Goal: Transaction & Acquisition: Purchase product/service

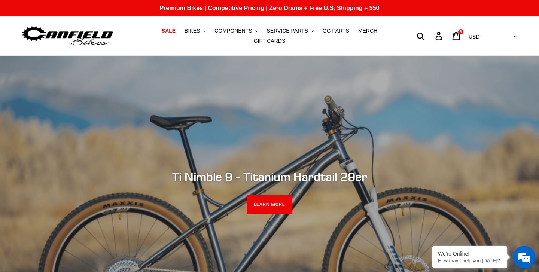
click at [171, 33] on span "SALE" at bounding box center [169, 31] width 14 height 6
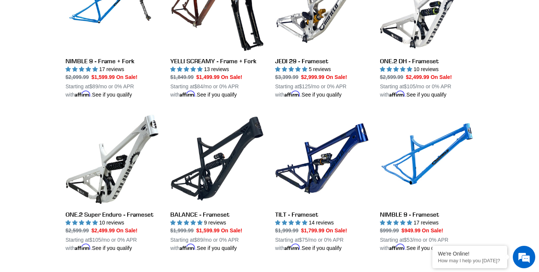
scroll to position [1073, 0]
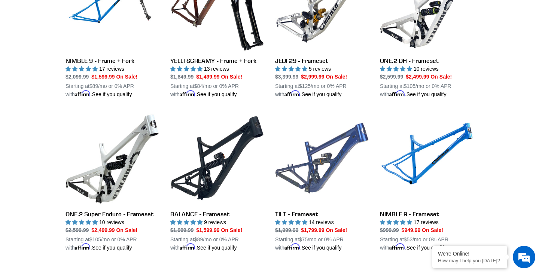
click at [319, 161] on link "TILT - Frameset" at bounding box center [322, 182] width 94 height 140
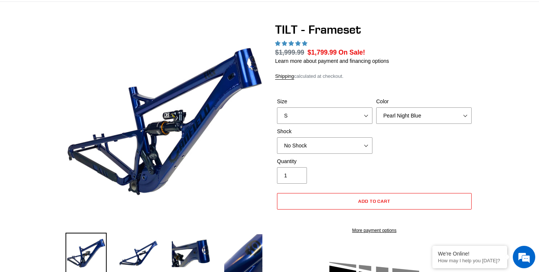
scroll to position [130, 0]
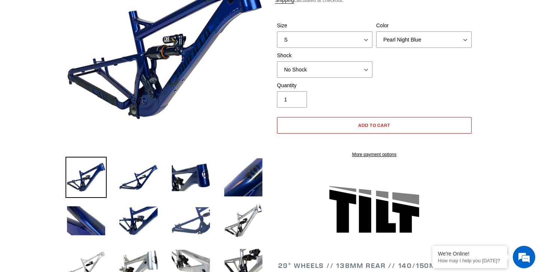
click at [203, 219] on img at bounding box center [190, 220] width 41 height 41
select select "highest-rating"
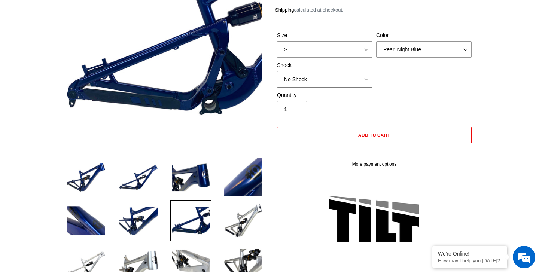
select select "Cane Creek DB Kitsuma Air"
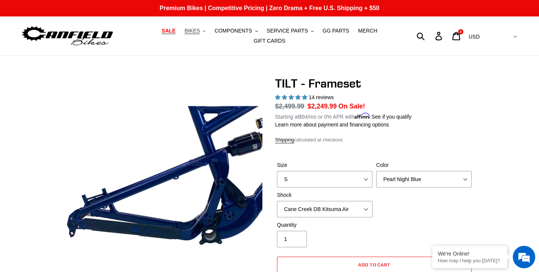
click at [200, 33] on span "BIKES" at bounding box center [192, 31] width 15 height 6
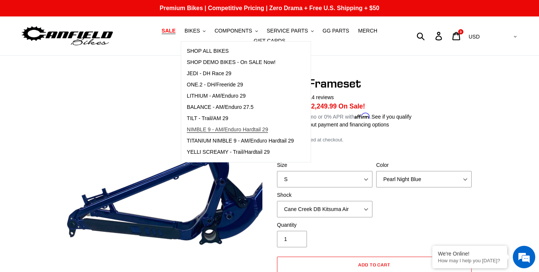
click at [228, 129] on span "NIMBLE 9 - AM/Enduro Hardtail 29" at bounding box center [227, 130] width 81 height 6
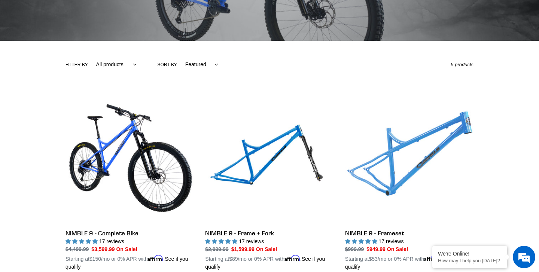
click at [392, 159] on link "NIMBLE 9 - Frameset" at bounding box center [409, 183] width 128 height 175
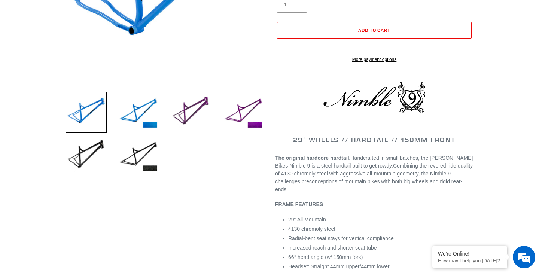
select select "highest-rating"
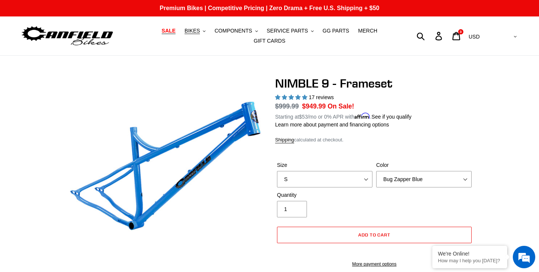
click at [172, 33] on span "SALE" at bounding box center [169, 31] width 14 height 6
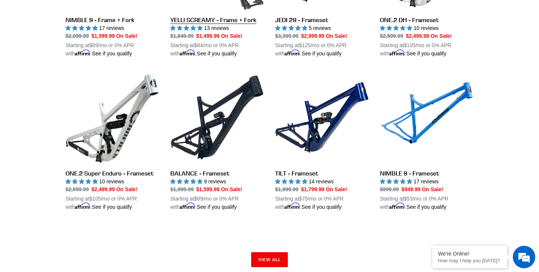
scroll to position [1114, 0]
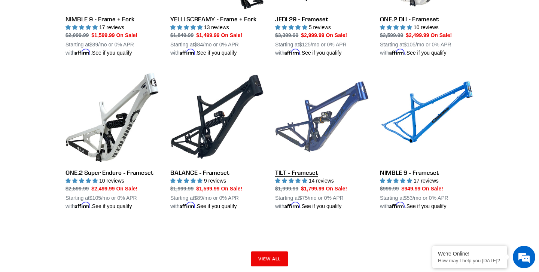
click at [326, 132] on link "TILT - Frameset" at bounding box center [322, 140] width 94 height 140
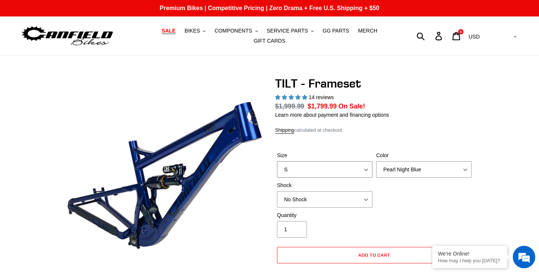
select select "highest-rating"
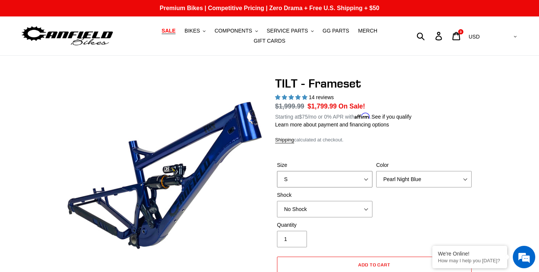
select select "M"
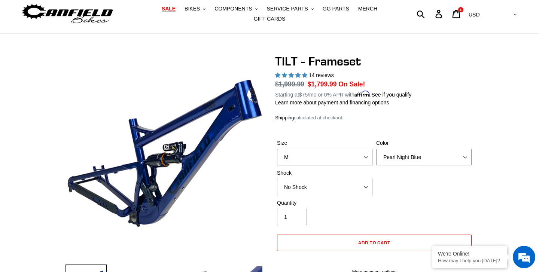
scroll to position [22, 0]
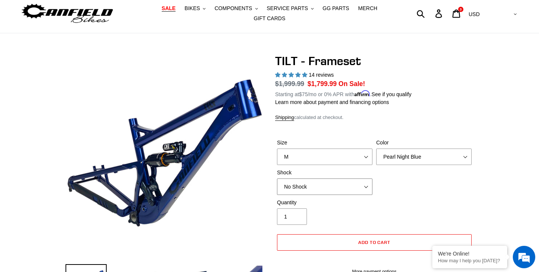
select select "Cane Creek DB Kitsuma Air"
click at [389, 240] on span "Add to cart" at bounding box center [374, 243] width 33 height 6
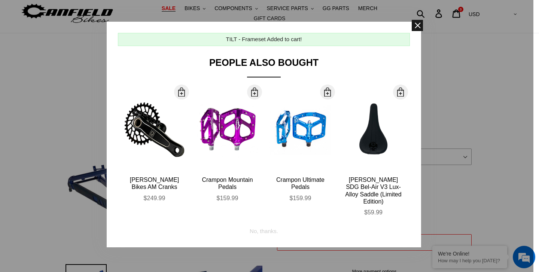
click at [418, 28] on span at bounding box center [417, 25] width 11 height 11
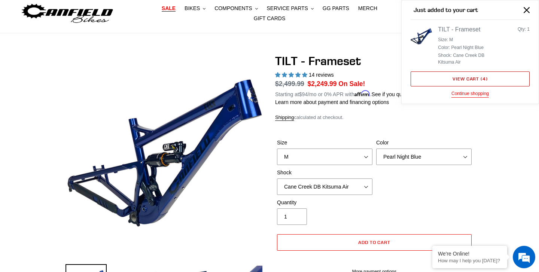
click at [468, 77] on link "View cart ( 4 )" at bounding box center [470, 79] width 119 height 15
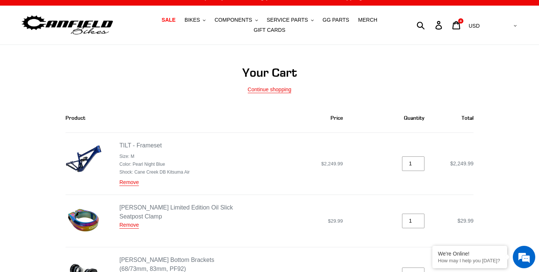
scroll to position [10, 0]
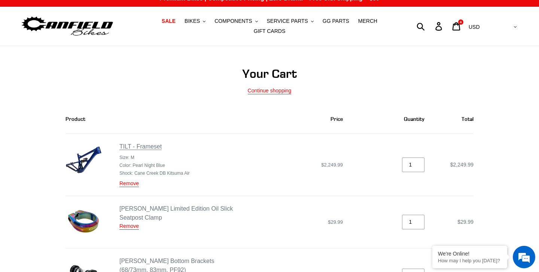
click at [135, 146] on link "TILT - Frameset" at bounding box center [140, 146] width 42 height 7
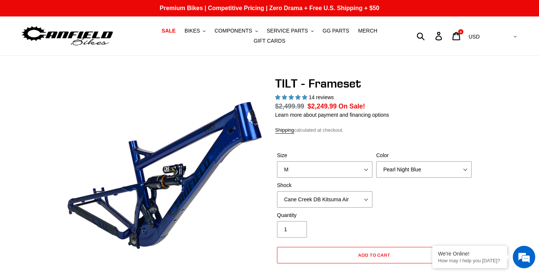
scroll to position [242, 0]
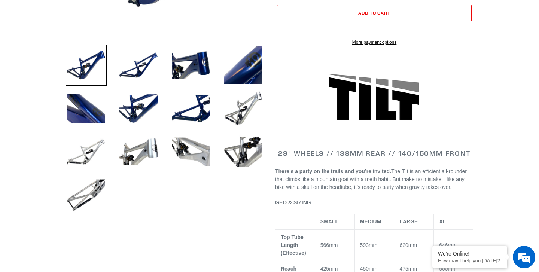
select select "highest-rating"
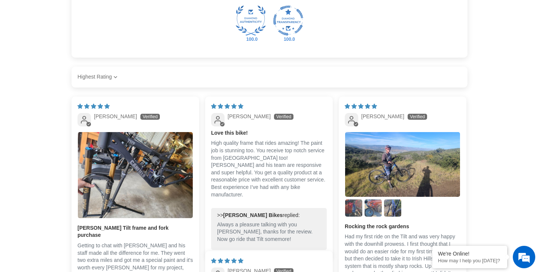
scroll to position [1318, 0]
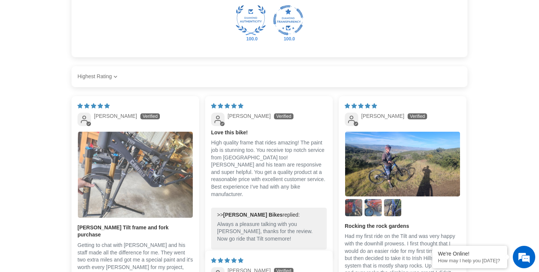
click at [136, 183] on img "Link to user picture 1" at bounding box center [135, 175] width 115 height 86
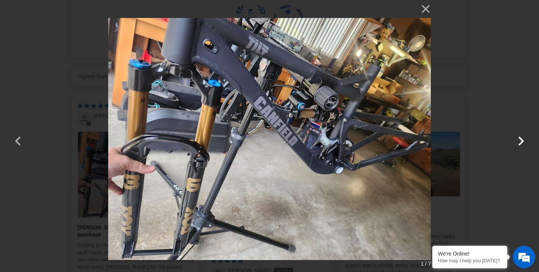
click at [522, 141] on button "button" at bounding box center [521, 136] width 18 height 18
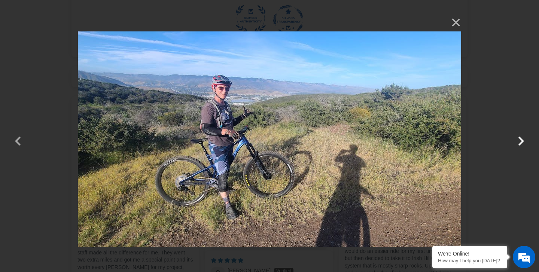
click at [522, 141] on button "button" at bounding box center [521, 136] width 18 height 18
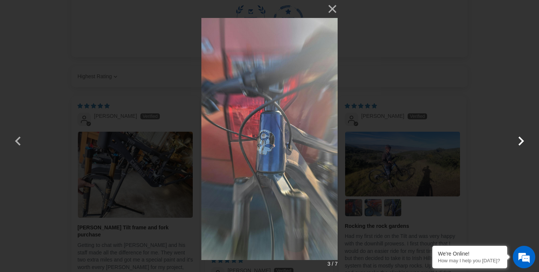
click at [522, 141] on button "button" at bounding box center [521, 136] width 18 height 18
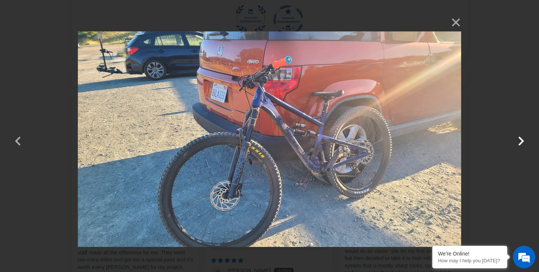
click at [522, 141] on button "button" at bounding box center [521, 136] width 18 height 18
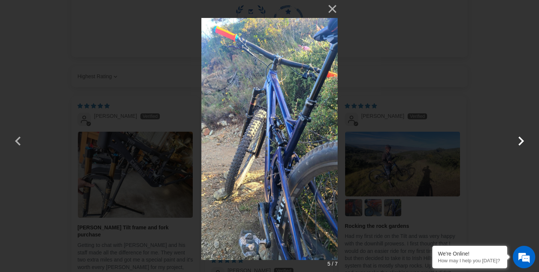
click at [522, 141] on button "button" at bounding box center [521, 136] width 18 height 18
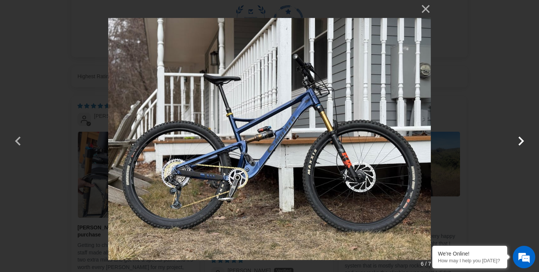
click at [522, 141] on button "button" at bounding box center [521, 136] width 18 height 18
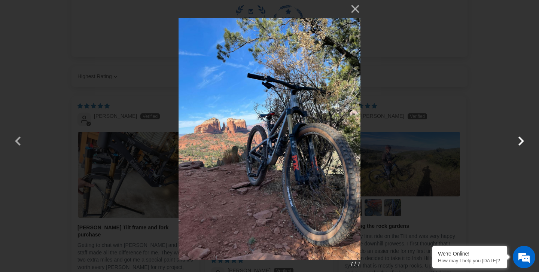
click at [522, 141] on button "button" at bounding box center [521, 136] width 18 height 18
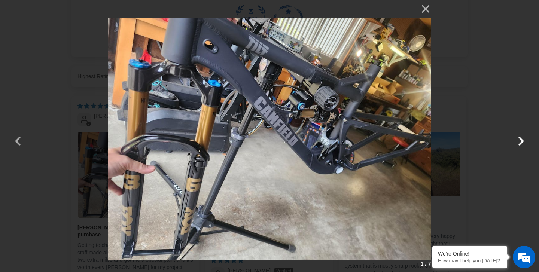
click at [522, 141] on button "button" at bounding box center [521, 136] width 18 height 18
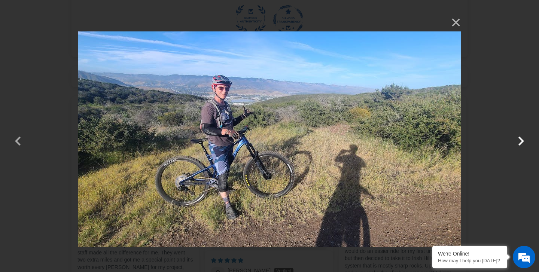
click at [522, 141] on button "button" at bounding box center [521, 136] width 18 height 18
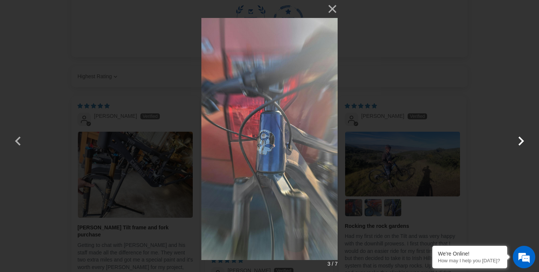
click at [522, 141] on button "button" at bounding box center [521, 136] width 18 height 18
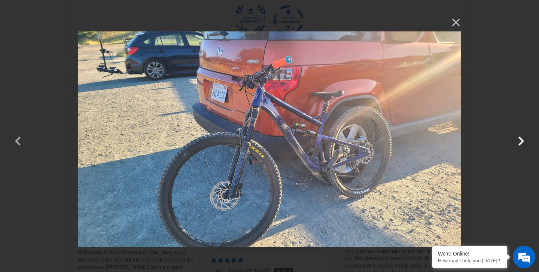
click at [522, 141] on button "button" at bounding box center [521, 136] width 18 height 18
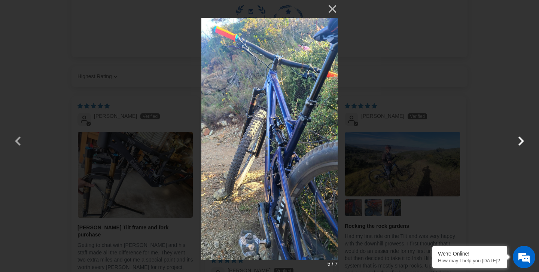
click at [522, 141] on button "button" at bounding box center [521, 136] width 18 height 18
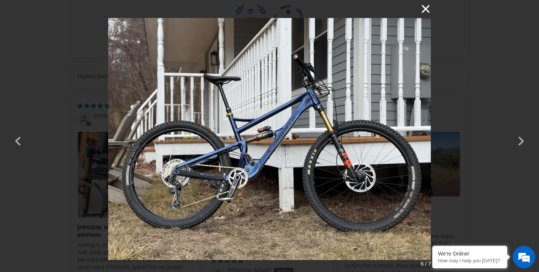
click at [427, 11] on button "×" at bounding box center [422, 9] width 18 height 18
